Goal: Understand process/instructions: Learn how to perform a task or action

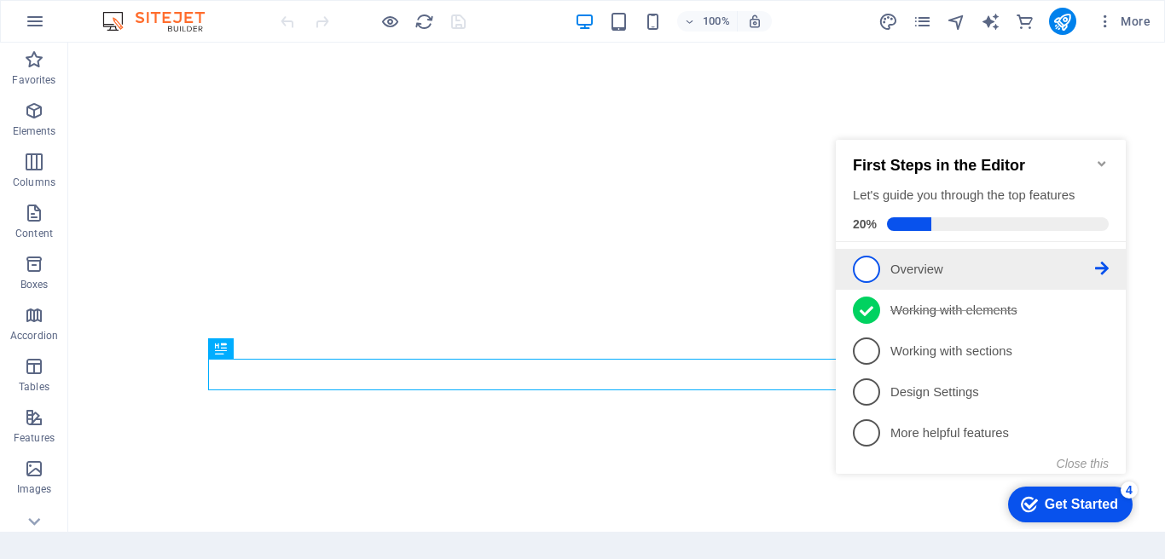
click at [875, 268] on span "1" at bounding box center [866, 269] width 27 height 27
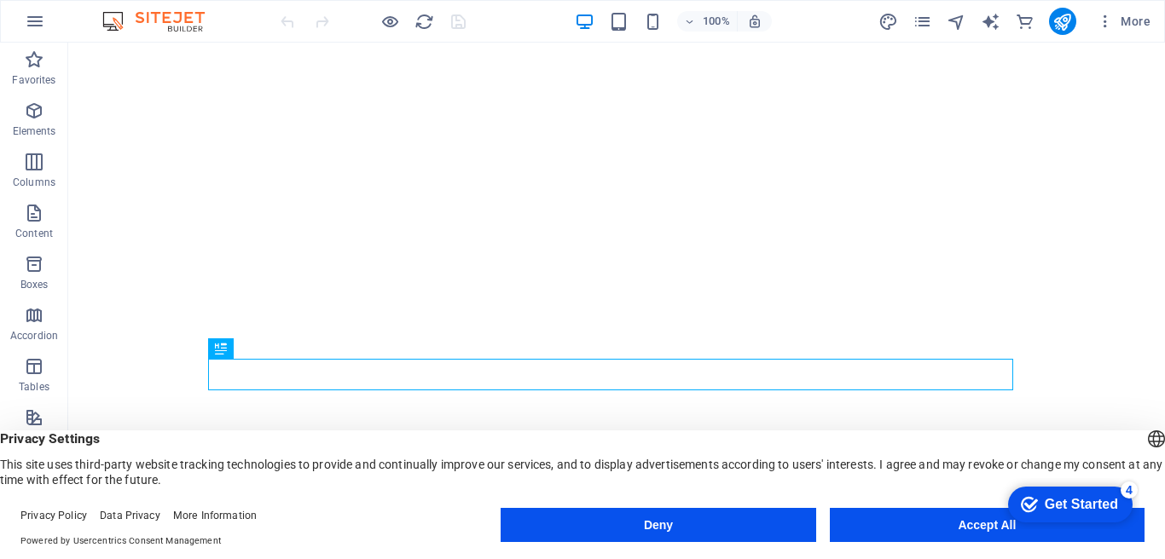
click at [926, 523] on button "Accept All" at bounding box center [987, 525] width 315 height 34
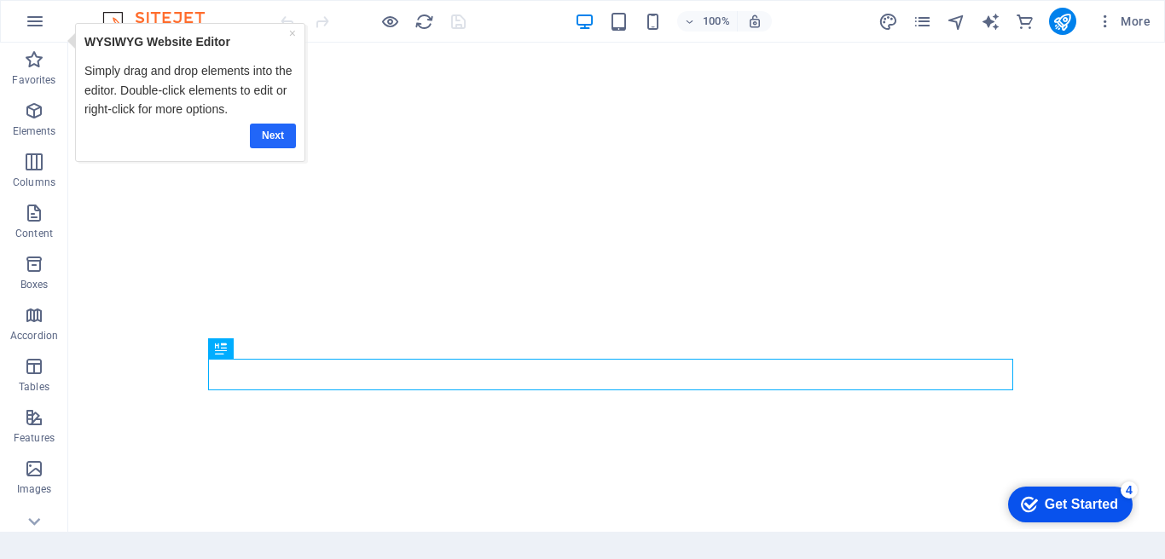
click at [274, 137] on link "Next" at bounding box center [272, 136] width 46 height 25
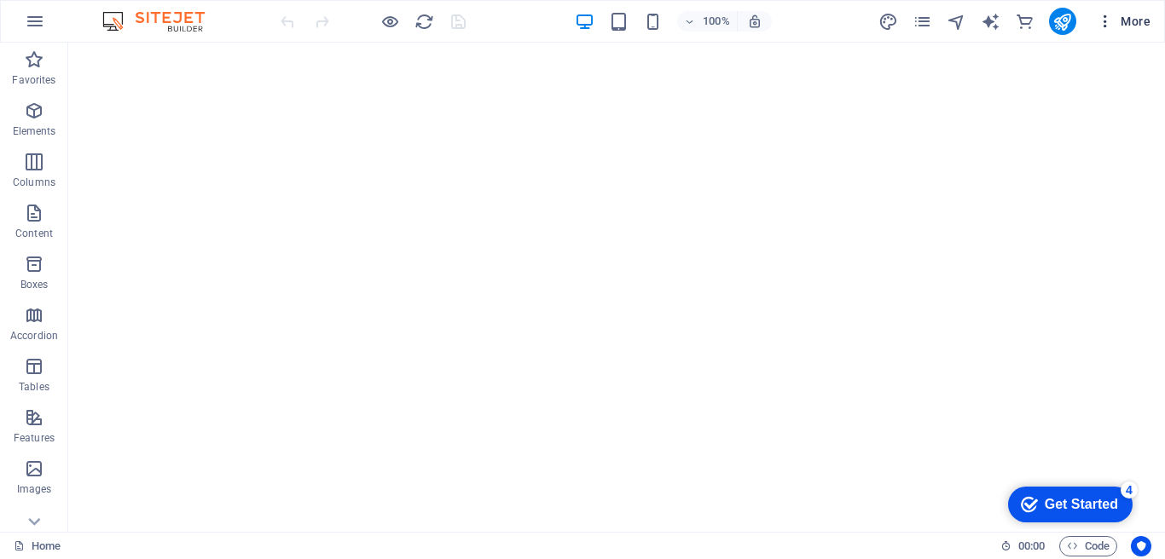
click at [1101, 22] on icon "button" at bounding box center [1104, 21] width 17 height 17
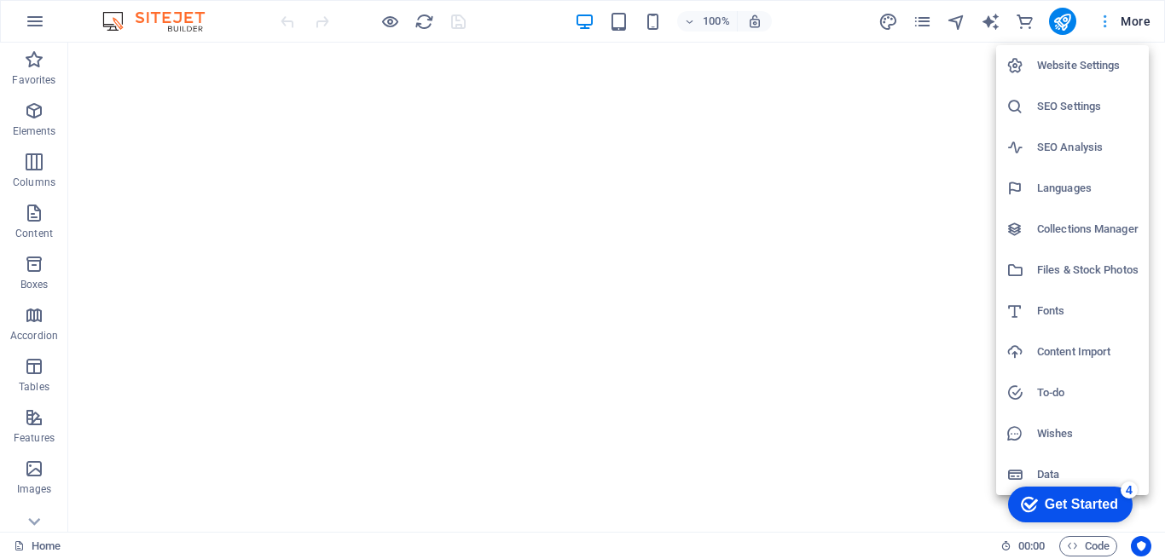
click at [1101, 22] on div at bounding box center [582, 279] width 1165 height 559
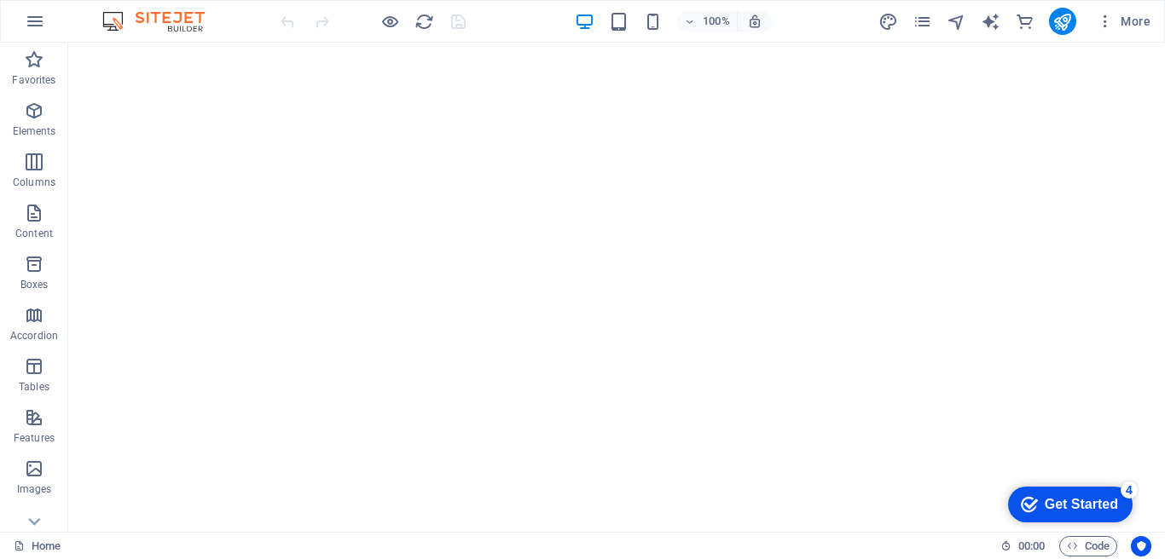
click at [1078, 504] on div "Get Started" at bounding box center [1080, 504] width 73 height 15
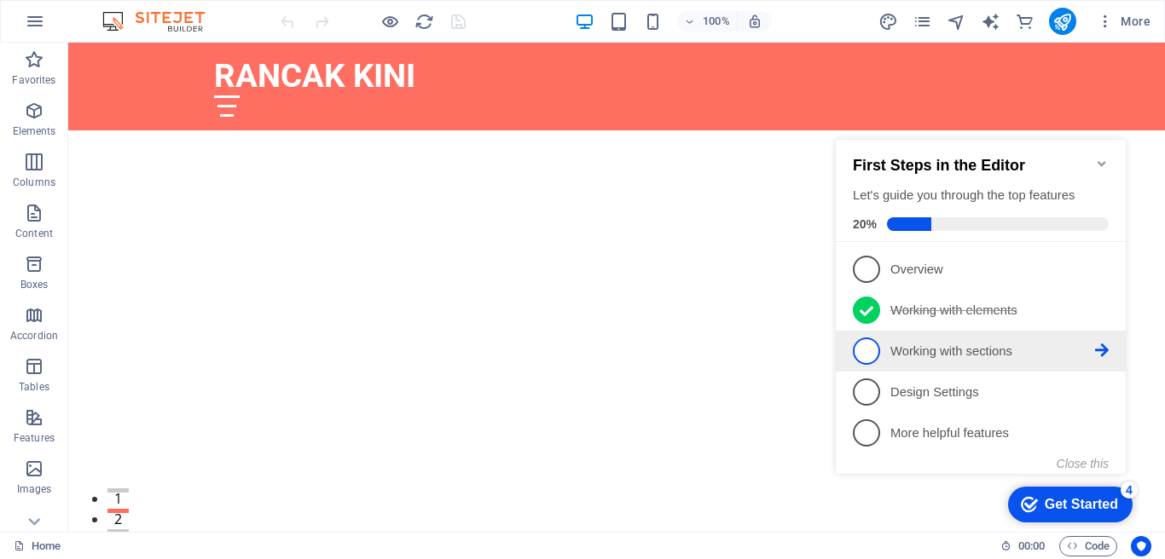
scroll to position [4399, 0]
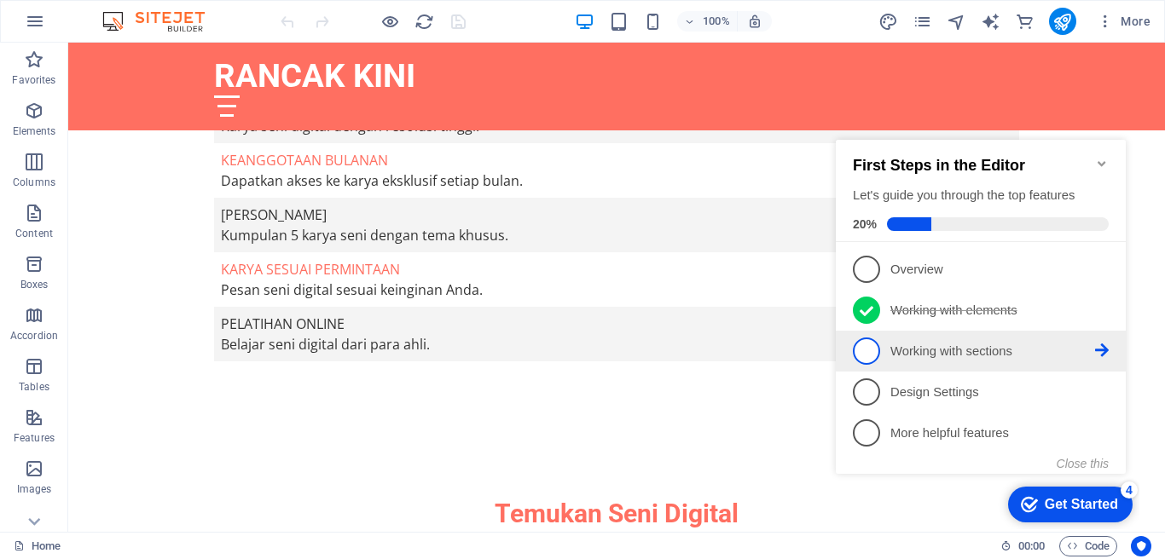
click at [895, 351] on p "Working with sections - incomplete" at bounding box center [992, 352] width 205 height 18
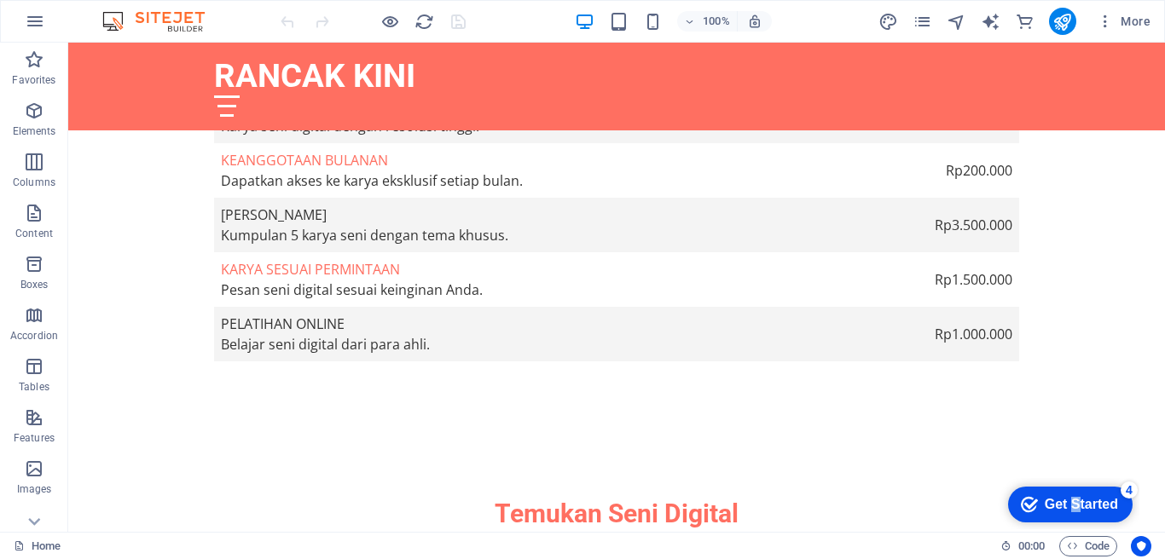
scroll to position [0, 0]
drag, startPoint x: 1071, startPoint y: 506, endPoint x: 1236, endPoint y: 762, distance: 304.6
click at [1071, 507] on div "Get Started" at bounding box center [1080, 504] width 73 height 15
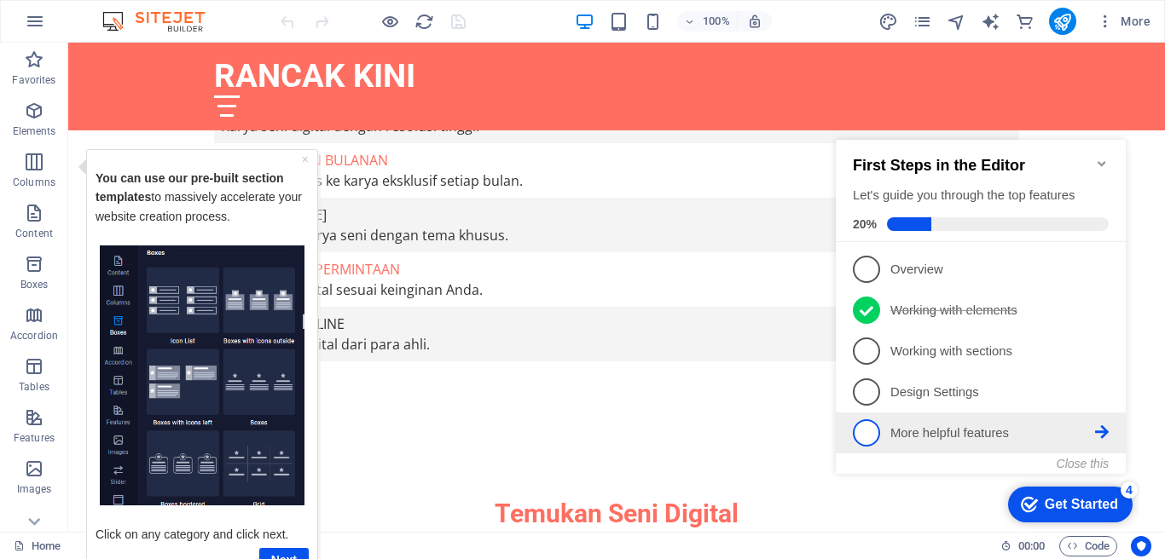
click at [923, 434] on p "More helpful features - incomplete" at bounding box center [992, 434] width 205 height 18
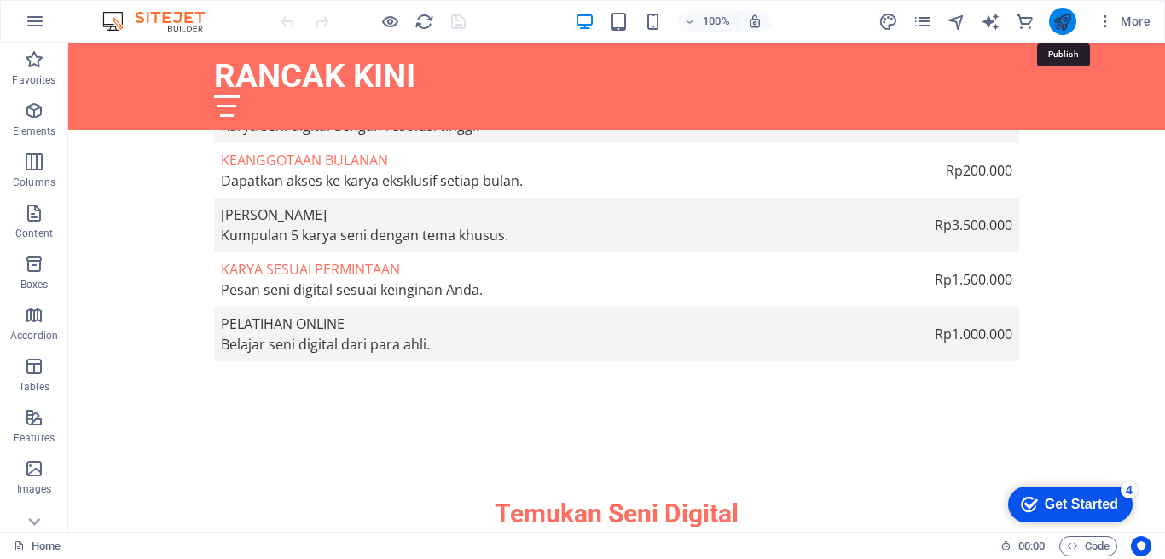
click at [1069, 16] on icon "publish" at bounding box center [1062, 22] width 20 height 20
